Goal: Task Accomplishment & Management: Manage account settings

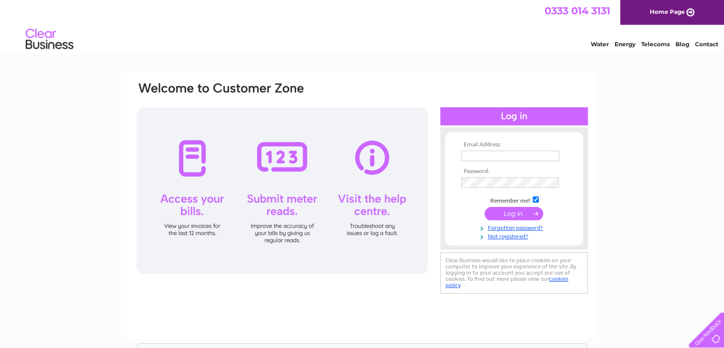
type input "[EMAIL_ADDRESS][DOMAIN_NAME]"
click at [517, 217] on input "submit" at bounding box center [514, 213] width 59 height 13
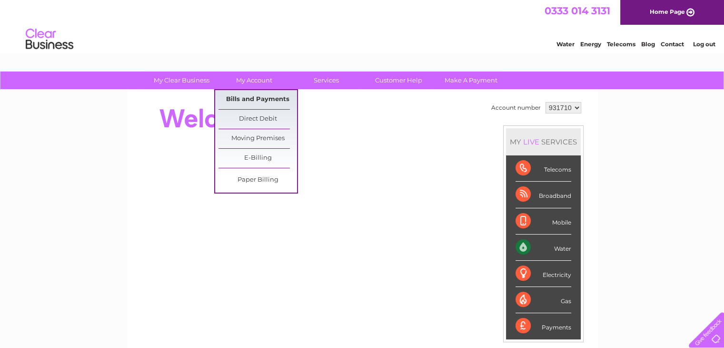
click at [255, 93] on link "Bills and Payments" at bounding box center [258, 99] width 79 height 19
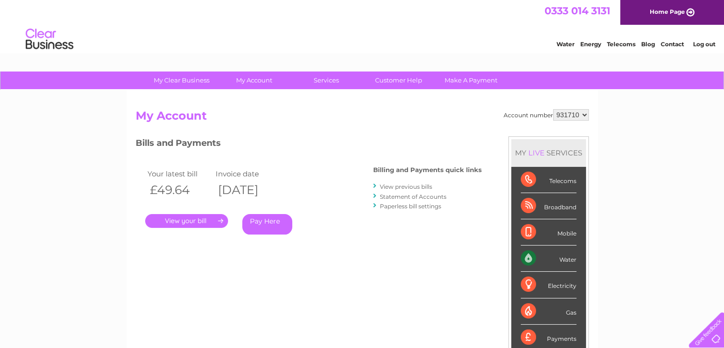
click at [206, 217] on link "." at bounding box center [186, 221] width 83 height 14
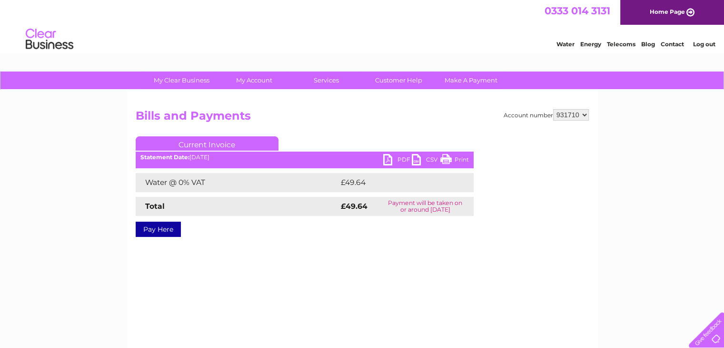
click at [396, 156] on link "PDF" at bounding box center [397, 161] width 29 height 14
